Goal: Task Accomplishment & Management: Complete application form

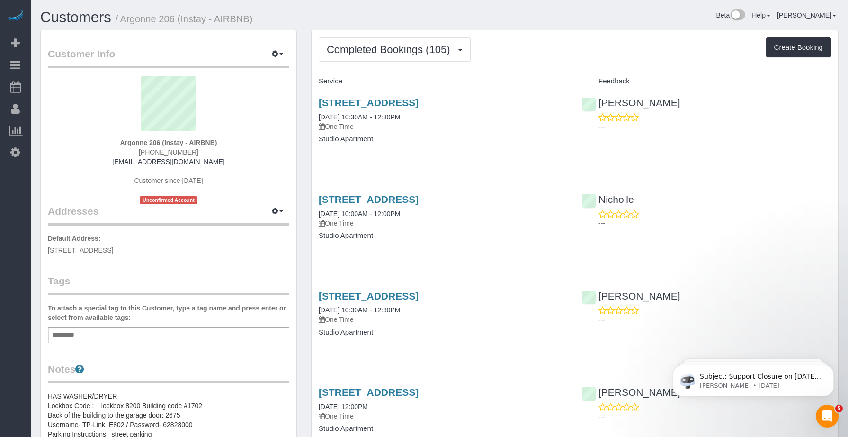
drag, startPoint x: 552, startPoint y: 56, endPoint x: 554, endPoint y: 64, distance: 8.3
click at [552, 56] on div "Completed Bookings (105) Completed Bookings (105) Upcoming Bookings (3) Cancell…" at bounding box center [575, 49] width 512 height 24
click at [789, 49] on button "Create Booking" at bounding box center [798, 47] width 65 height 20
select select "IA"
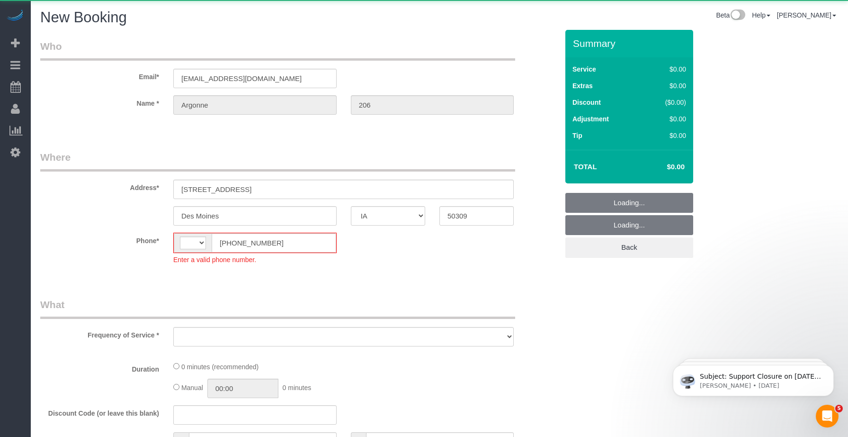
select select "string:[GEOGRAPHIC_DATA]"
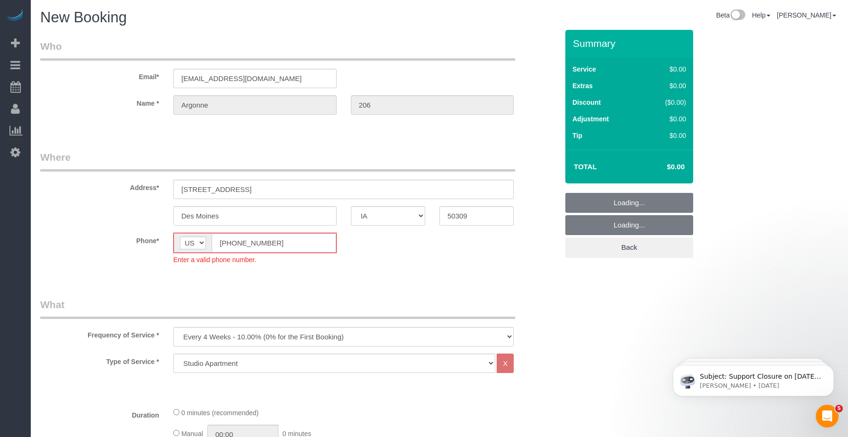
select select "object:3470"
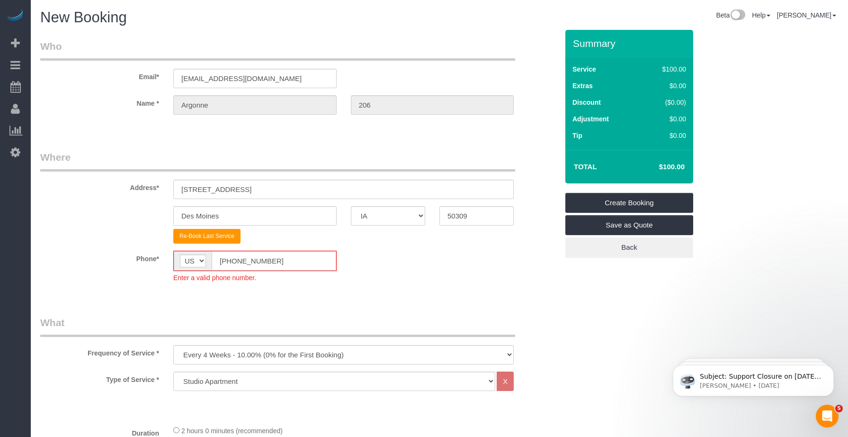
drag, startPoint x: 275, startPoint y: 263, endPoint x: 203, endPoint y: 263, distance: 72.5
click at [203, 263] on div "AF AL DZ AD AO AI AQ AG AR AM AW AU AT AZ BS BH BD BB BY BE BZ BJ BM BT BO BA B…" at bounding box center [254, 261] width 163 height 20
paste input "15) 305-3231"
type input "[PHONE_NUMBER]"
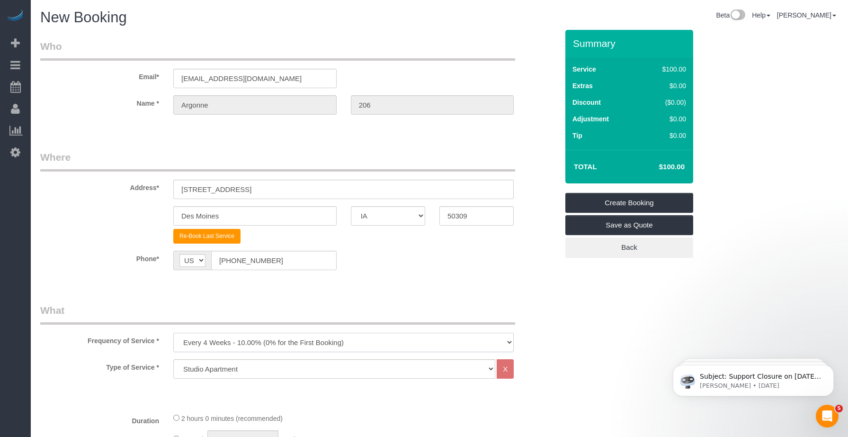
drag, startPoint x: 234, startPoint y: 349, endPoint x: 233, endPoint y: 338, distance: 11.4
click at [234, 349] on select "Every 6 Weeks (0% for the First Booking) One Time Every 8 Weeks (0% for the Fir…" at bounding box center [343, 341] width 340 height 19
select select "object:3472"
click at [173, 332] on select "Every 6 Weeks (0% for the First Booking) One Time Every 8 Weeks (0% for the Fir…" at bounding box center [343, 341] width 340 height 19
click at [251, 303] on legend "What" at bounding box center [277, 313] width 475 height 21
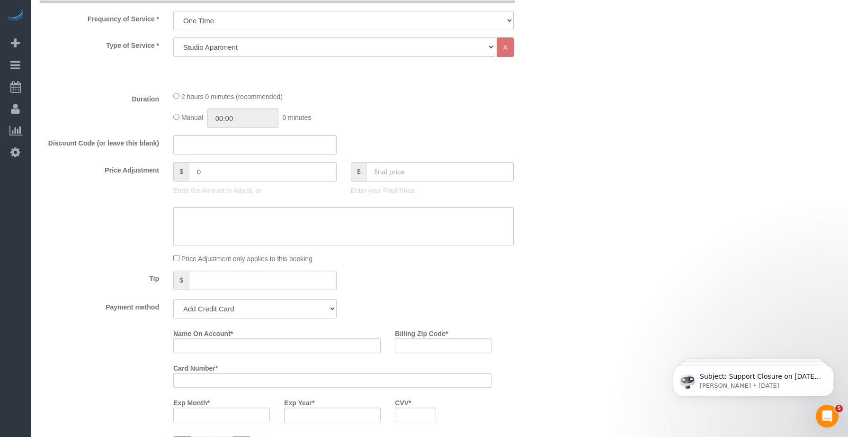
scroll to position [474, 0]
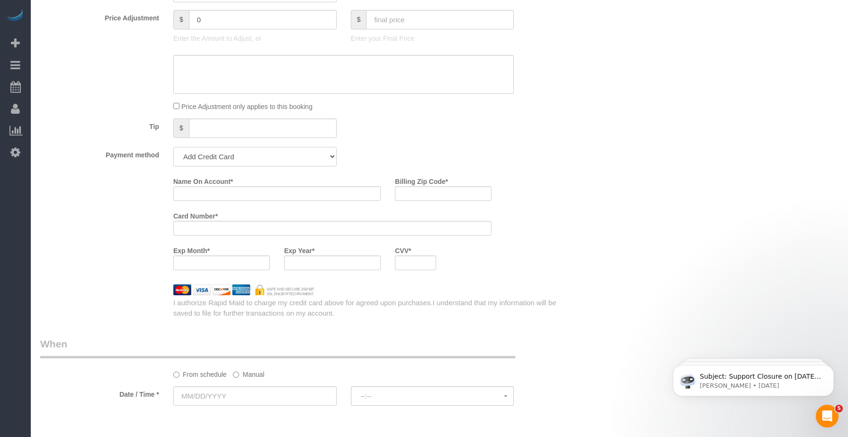
drag, startPoint x: 217, startPoint y: 160, endPoint x: 222, endPoint y: 165, distance: 6.4
click at [218, 161] on select "Add Credit Card Cash Check Paypal" at bounding box center [254, 156] width 163 height 19
select select "string:check"
click at [173, 147] on select "Add Credit Card Cash Check Paypal" at bounding box center [254, 156] width 163 height 19
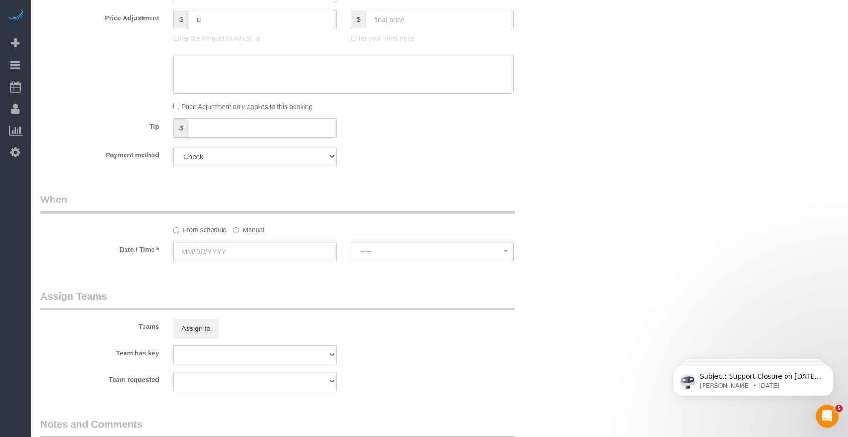
click at [297, 183] on div "Who Email* [EMAIL_ADDRESS][DOMAIN_NAME] Name * [GEOGRAPHIC_DATA] 206 Where Addr…" at bounding box center [299, 97] width 532 height 1083
click at [261, 248] on input "text" at bounding box center [254, 251] width 163 height 19
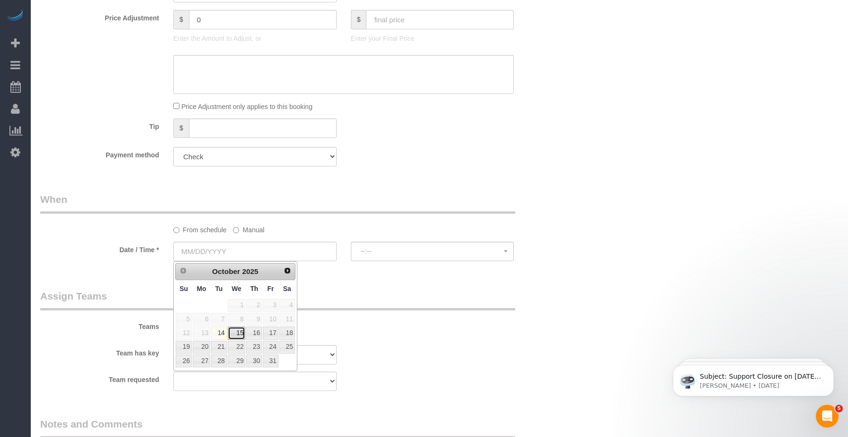
click at [241, 337] on link "15" at bounding box center [237, 332] width 18 height 13
type input "[DATE]"
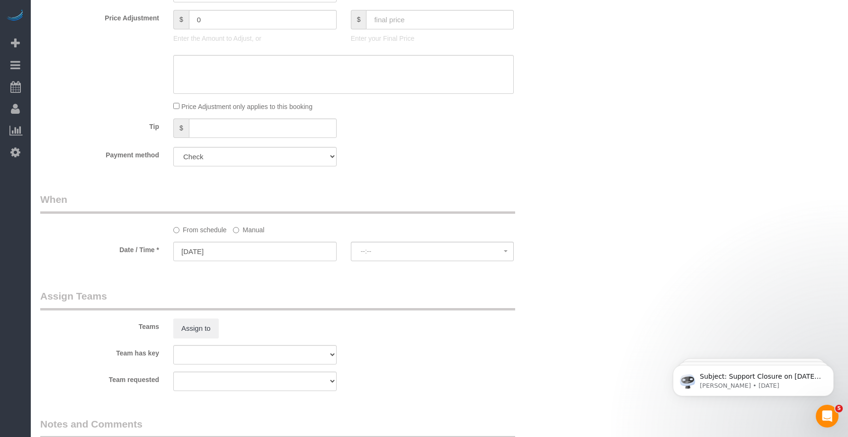
click at [328, 279] on div "Who Email* [EMAIL_ADDRESS][DOMAIN_NAME] Name * [GEOGRAPHIC_DATA] 206 Where Addr…" at bounding box center [299, 97] width 532 height 1083
click at [400, 253] on span "--:--" at bounding box center [432, 251] width 143 height 8
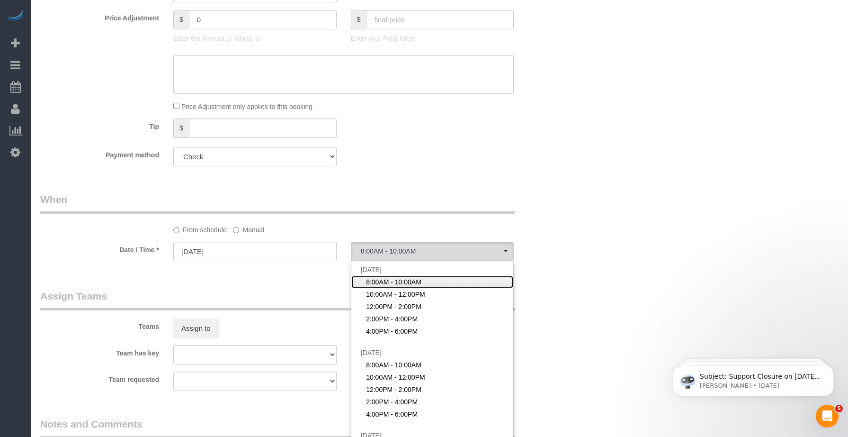
click at [393, 285] on span "8:00AM - 10:00AM" at bounding box center [393, 281] width 55 height 9
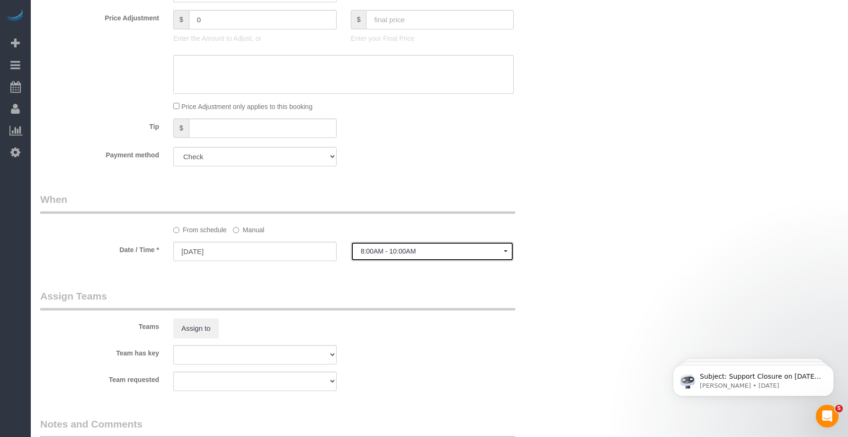
click at [398, 249] on span "8:00AM - 10:00AM" at bounding box center [432, 251] width 143 height 8
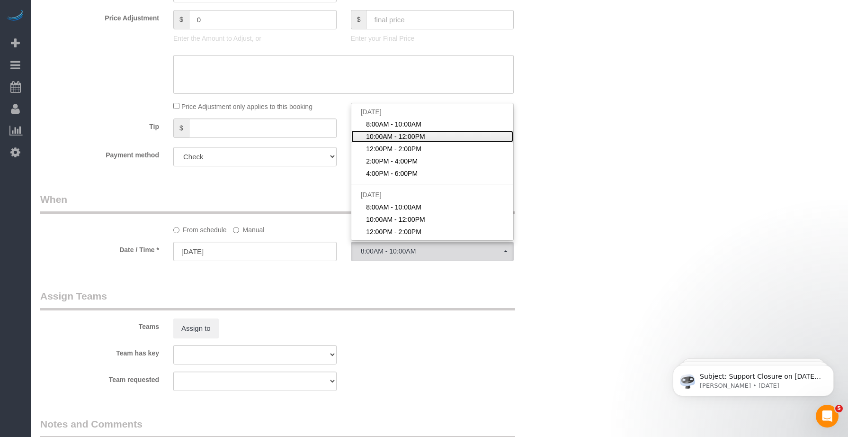
click at [385, 137] on span "10:00AM - 12:00PM" at bounding box center [395, 136] width 59 height 9
select select "spot2"
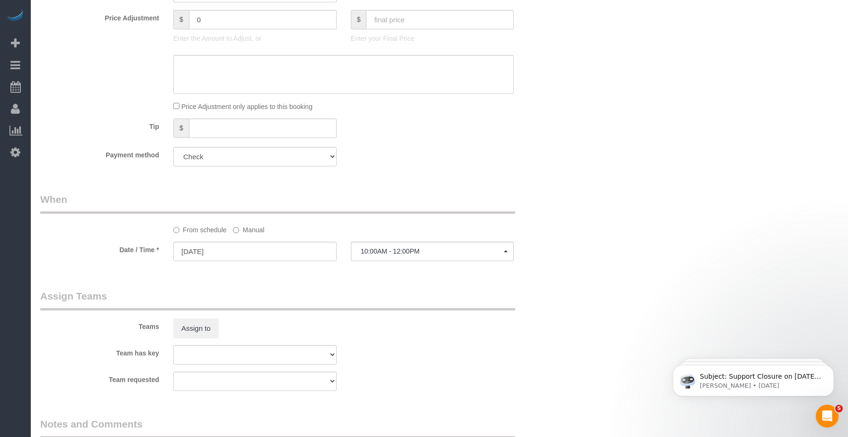
drag, startPoint x: 593, startPoint y: 227, endPoint x: 532, endPoint y: 239, distance: 62.3
click at [592, 227] on div "Who Email* [EMAIL_ADDRESS][DOMAIN_NAME] Name * [GEOGRAPHIC_DATA] 206 Where Addr…" at bounding box center [439, 97] width 798 height 1083
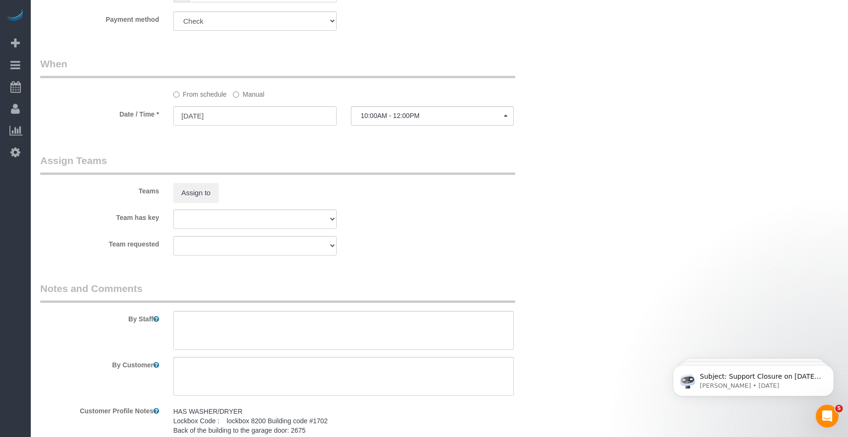
scroll to position [709, 0]
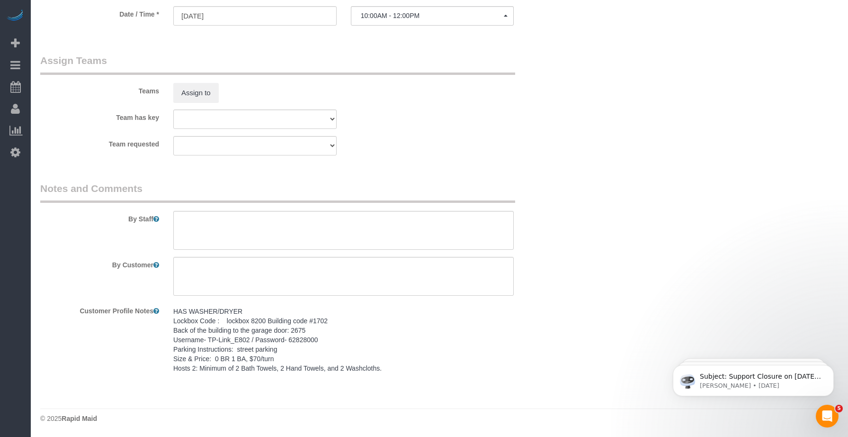
drag, startPoint x: 384, startPoint y: 367, endPoint x: 150, endPoint y: 313, distance: 240.2
click at [150, 313] on div "Customer Profile Notes HAS WASHER/DRYER Lockbox Code : lockbox 8200 Building co…" at bounding box center [299, 340] width 532 height 75
click at [442, 332] on pre "HAS WASHER/DRYER Lockbox Code : lockbox 8200 Building code #1702 Back of the bu…" at bounding box center [343, 339] width 340 height 66
drag, startPoint x: 346, startPoint y: 360, endPoint x: 175, endPoint y: 308, distance: 178.4
click at [175, 308] on textarea "HAS WASHER/DRYER Lockbox Code : lockbox 8200 Building code #1702 Back of the bu…" at bounding box center [343, 355] width 340 height 105
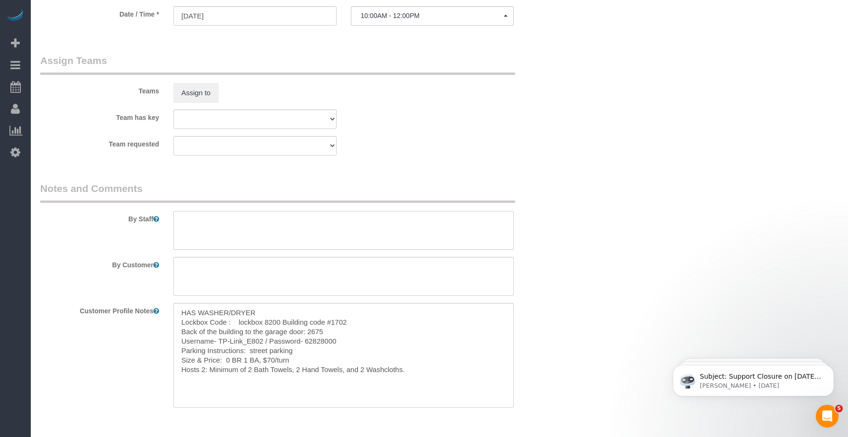
click at [201, 227] on textarea at bounding box center [343, 230] width 340 height 39
paste textarea "HAS WASHER/DRYER Lockbox Code : lockbox 8200 Building code #1702 Back of the bu…"
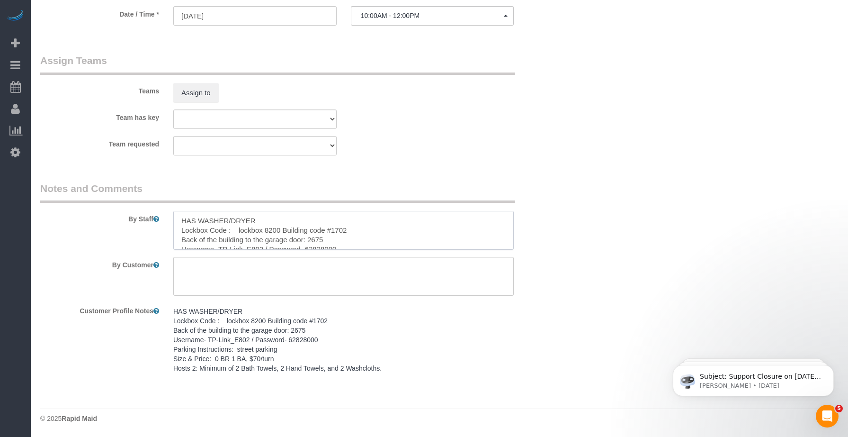
scroll to position [33, 0]
type textarea "HAS WASHER/DRYER Lockbox Code : lockbox 8200 Building code #1702 Back of the bu…"
click at [305, 260] on textarea at bounding box center [343, 276] width 340 height 39
paste textarea "SAME DAY TURNOVER"
type textarea "SAME DAY TURNOVER"
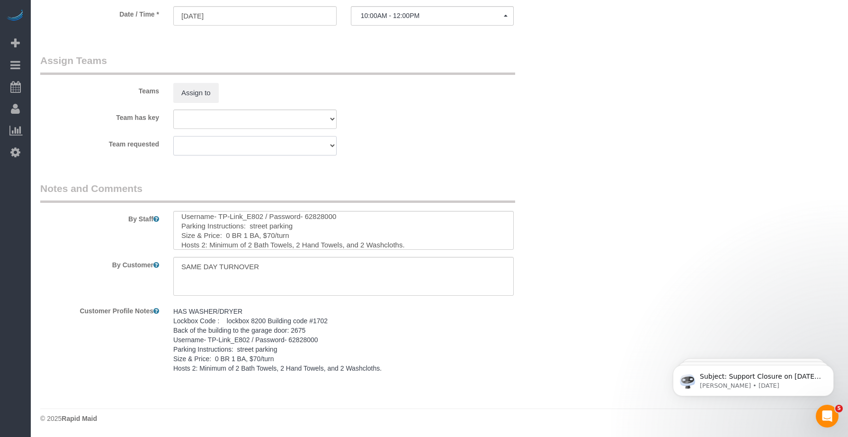
drag, startPoint x: 333, startPoint y: 138, endPoint x: 344, endPoint y: 140, distance: 11.1
click at [333, 138] on select "[PERSON_NAME] [GEOGRAPHIC_DATA] Audrianna [PERSON_NAME][GEOGRAPHIC_DATA] [PERSO…" at bounding box center [254, 145] width 163 height 19
click at [378, 142] on div "Team requested Alexsa [GEOGRAPHIC_DATA] Audrianna [PERSON_NAME][GEOGRAPHIC_DATA…" at bounding box center [299, 145] width 532 height 19
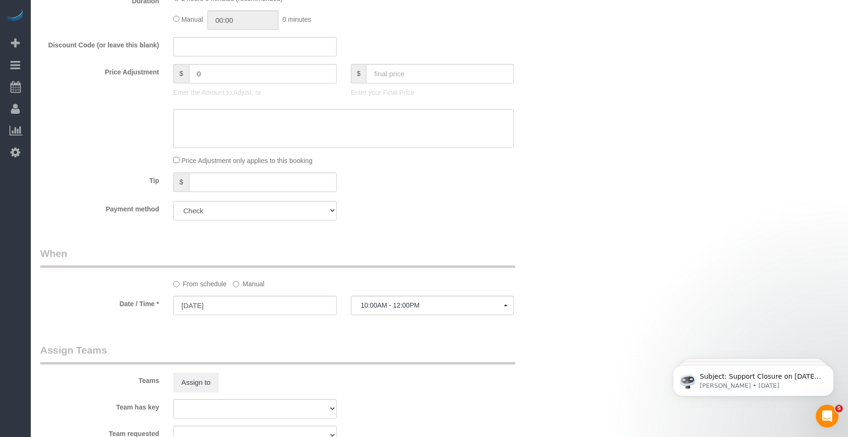
scroll to position [393, 0]
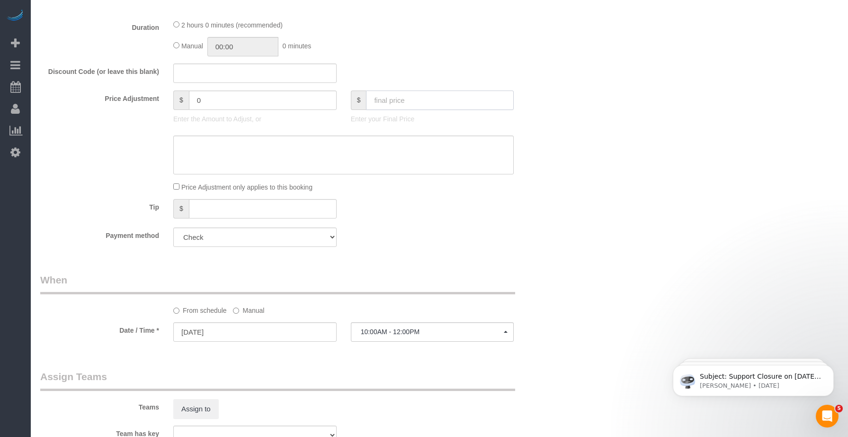
click at [403, 99] on input "text" at bounding box center [440, 99] width 148 height 19
type input "70"
click at [412, 61] on fieldset "What Frequency of Service * Every 6 Weeks (0% for the First Booking) One Time E…" at bounding box center [299, 82] width 518 height 344
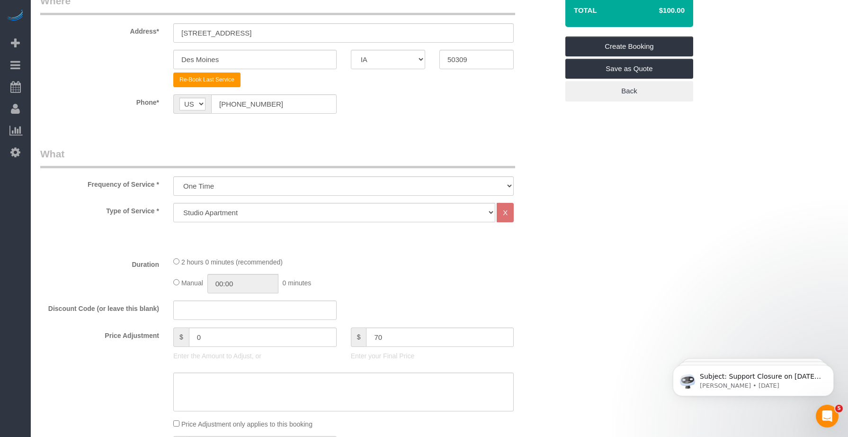
type input "-30"
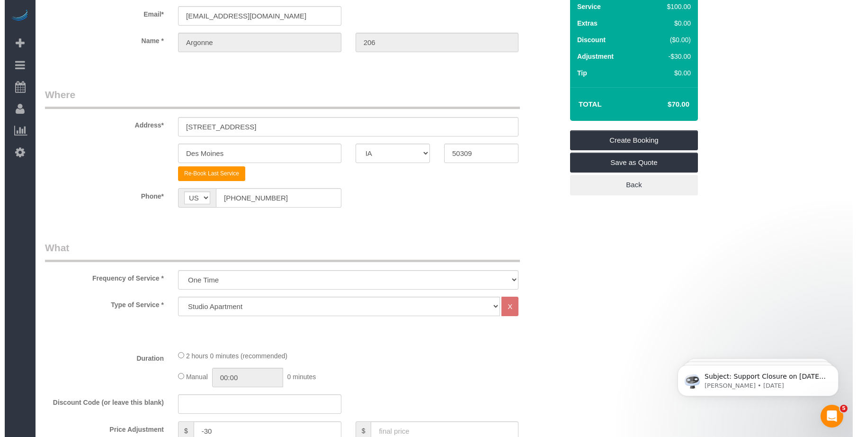
scroll to position [0, 0]
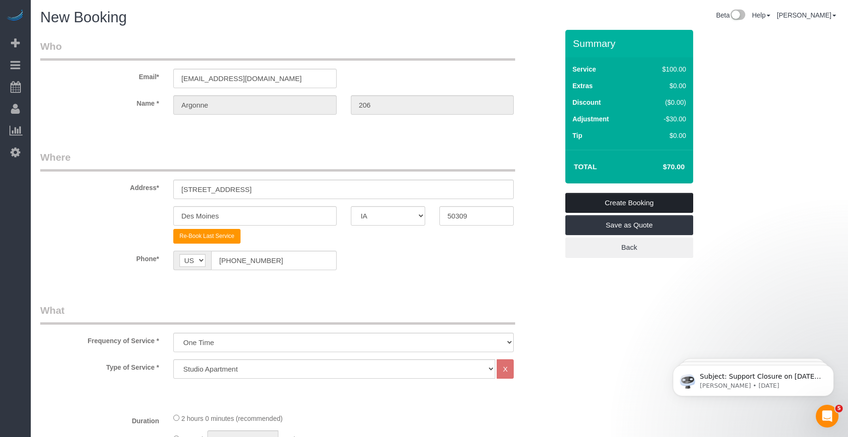
click at [661, 196] on link "Create Booking" at bounding box center [629, 203] width 128 height 20
